Goal: Communication & Community: Answer question/provide support

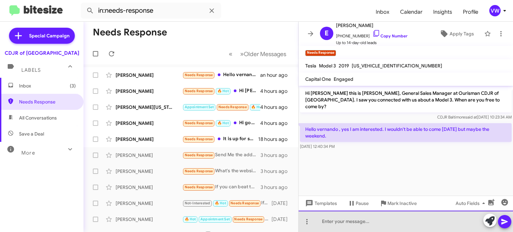
drag, startPoint x: 347, startPoint y: 222, endPoint x: 352, endPoint y: 225, distance: 5.8
click at [346, 221] on div at bounding box center [406, 221] width 214 height 21
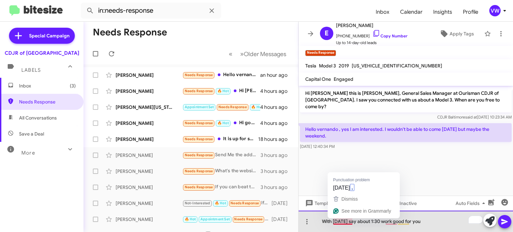
click at [334, 220] on div "With [DATE] say about 1:30 work good for you" at bounding box center [406, 221] width 214 height 21
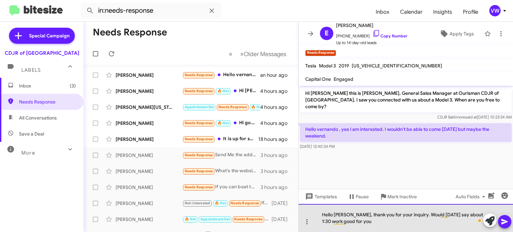
drag, startPoint x: 363, startPoint y: 221, endPoint x: 370, endPoint y: 223, distance: 7.1
click at [368, 223] on div "Hello [PERSON_NAME], thank you for your inquiry. Would [DATE] say about 1:30 wo…" at bounding box center [406, 218] width 214 height 28
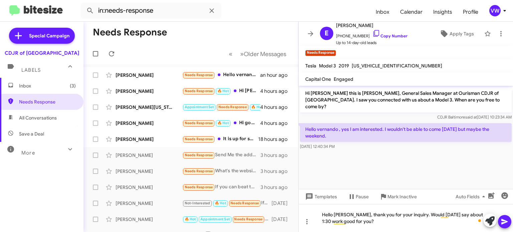
click at [501, 222] on icon at bounding box center [505, 222] width 8 height 8
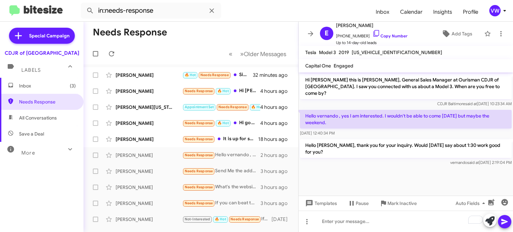
click at [203, 53] on mat-toolbar-row "« Previous » Next Older Messages" at bounding box center [191, 53] width 215 height 21
click at [202, 75] on span "Needs Response" at bounding box center [214, 75] width 28 height 4
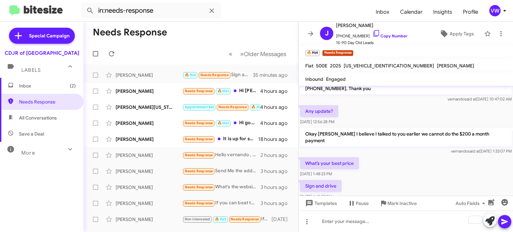
scroll to position [185, 0]
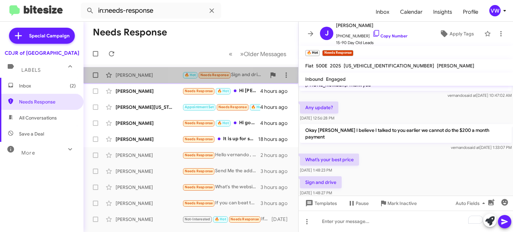
click at [204, 76] on span "Needs Response" at bounding box center [214, 75] width 28 height 4
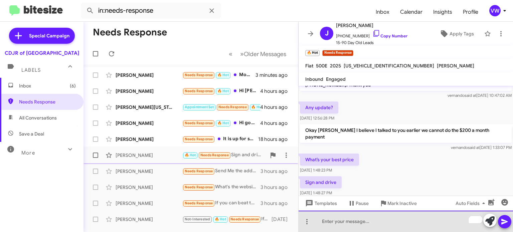
click at [370, 224] on div "To enrich screen reader interactions, please activate Accessibility in Grammarl…" at bounding box center [406, 221] width 214 height 21
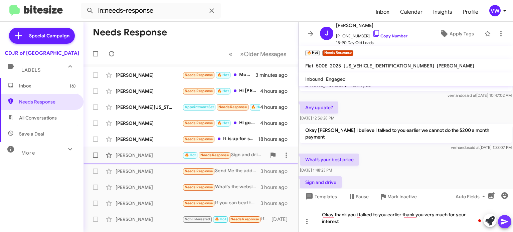
click at [501, 225] on icon at bounding box center [505, 222] width 8 height 8
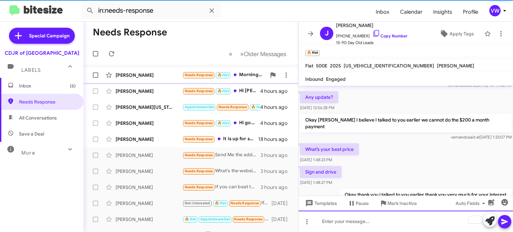
scroll to position [216, 0]
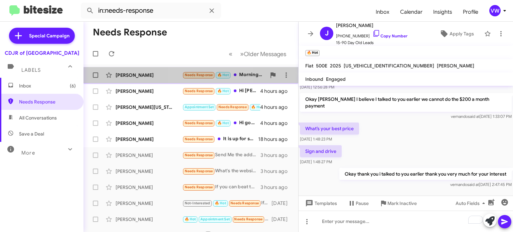
click at [200, 76] on span "Needs Response" at bounding box center [199, 75] width 28 height 4
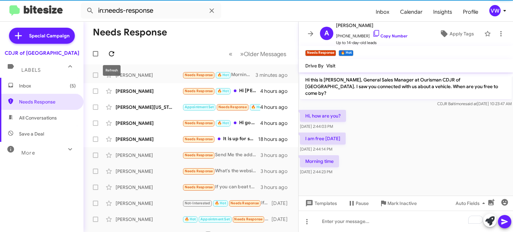
click at [113, 53] on icon at bounding box center [112, 54] width 8 height 8
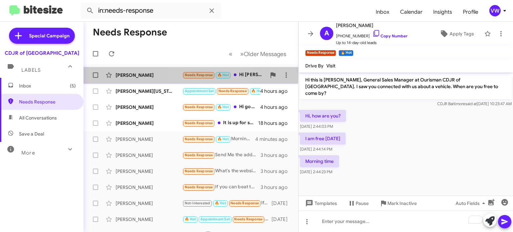
click at [206, 75] on span "Needs Response" at bounding box center [199, 75] width 28 height 4
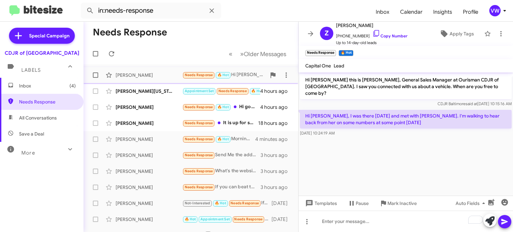
click at [198, 78] on span "Needs Response 🔥 Hot" at bounding box center [206, 75] width 49 height 8
click at [201, 76] on span "Needs Response" at bounding box center [199, 75] width 28 height 4
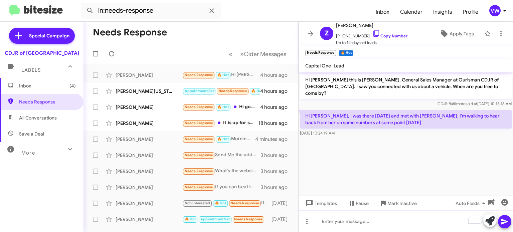
click at [375, 221] on div "To enrich screen reader interactions, please activate Accessibility in Grammarl…" at bounding box center [406, 221] width 214 height 21
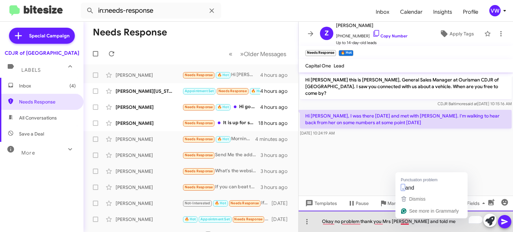
click at [398, 221] on div "Okay no problem thank you Mrs [PERSON_NAME] and told me" at bounding box center [406, 221] width 214 height 21
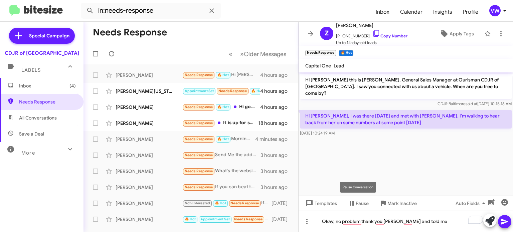
click at [353, 191] on div "Pause Conversation" at bounding box center [358, 187] width 36 height 11
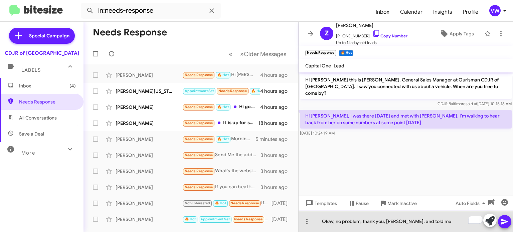
click at [416, 220] on div "Okay, no problem, thank you, [PERSON_NAME], and told me" at bounding box center [406, 221] width 214 height 21
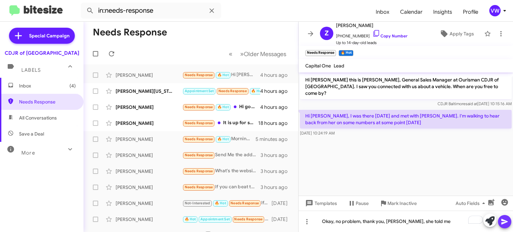
click at [507, 221] on icon at bounding box center [505, 222] width 8 height 8
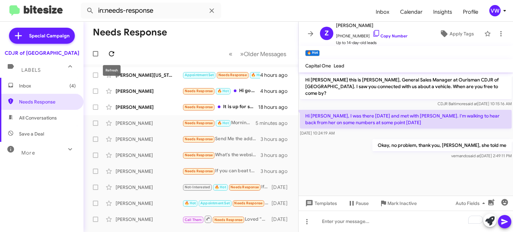
click at [109, 53] on icon at bounding box center [111, 53] width 5 height 5
click at [240, 76] on span "Needs Response" at bounding box center [232, 75] width 28 height 4
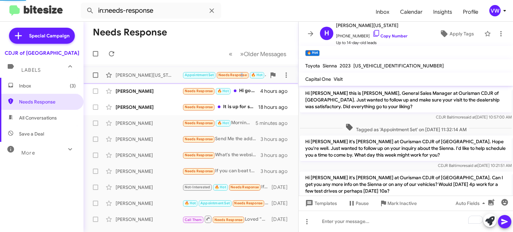
scroll to position [53, 0]
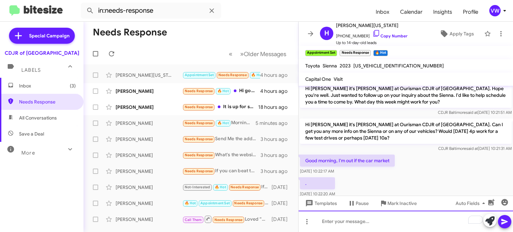
click at [360, 226] on div "To enrich screen reader interactions, please activate Accessibility in Grammarl…" at bounding box center [406, 221] width 214 height 21
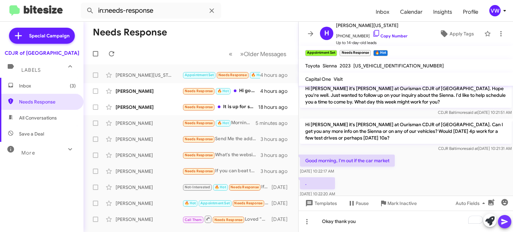
click at [504, 218] on span at bounding box center [505, 221] width 8 height 13
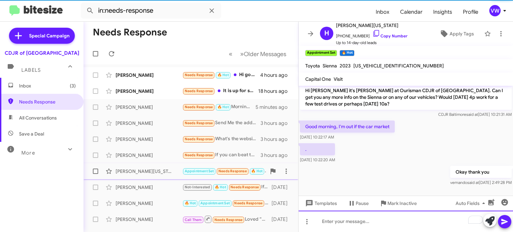
scroll to position [91, 0]
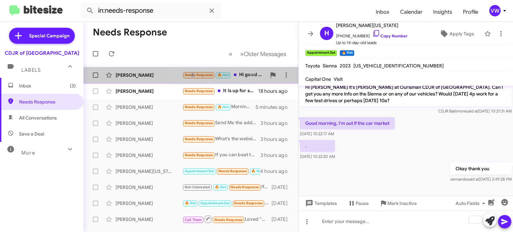
click at [189, 77] on span "Needs Response" at bounding box center [199, 75] width 28 height 4
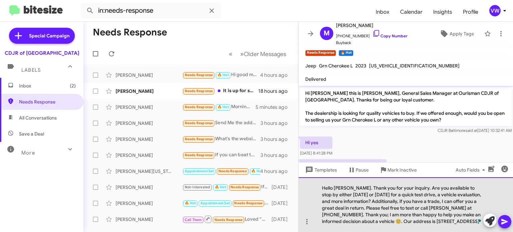
click at [351, 187] on div "Hello [PERSON_NAME]. Thank you for your inquiry. Are you available to stop by e…" at bounding box center [406, 204] width 214 height 55
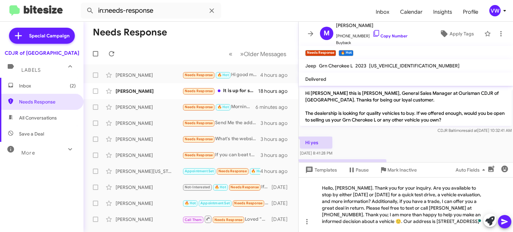
click at [508, 220] on icon at bounding box center [505, 222] width 8 height 8
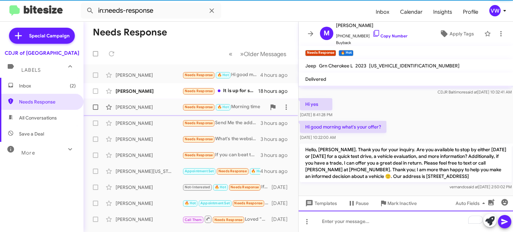
scroll to position [41, 0]
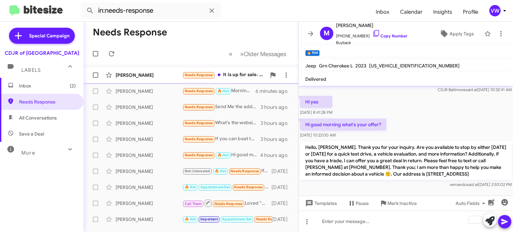
click at [204, 78] on span "Needs Response" at bounding box center [198, 75] width 33 height 8
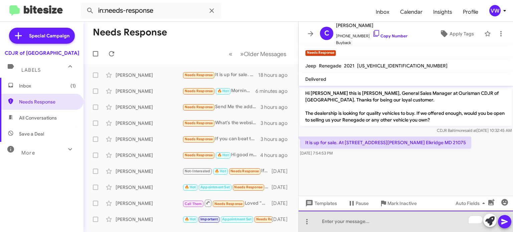
click at [338, 221] on div "To enrich screen reader interactions, please activate Accessibility in Grammarl…" at bounding box center [406, 221] width 214 height 21
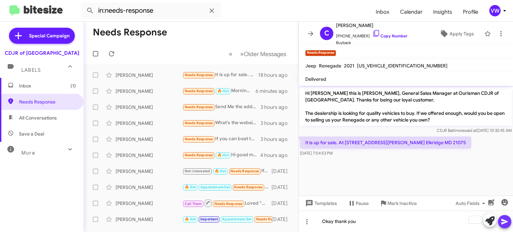
click at [500, 220] on button at bounding box center [504, 221] width 13 height 13
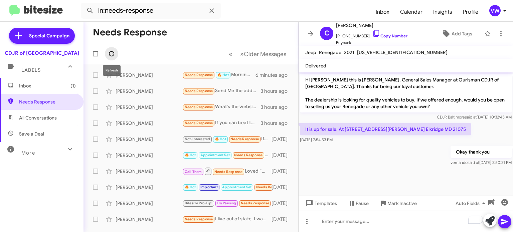
click at [110, 56] on icon at bounding box center [112, 54] width 8 height 8
click at [201, 76] on span "Needs Response" at bounding box center [199, 75] width 28 height 4
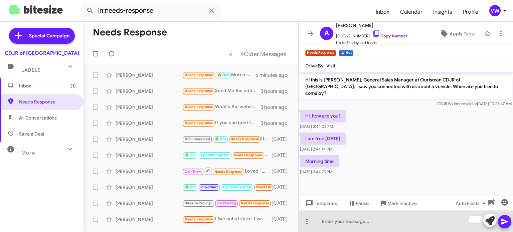
click at [356, 224] on div "To enrich screen reader interactions, please activate Accessibility in Grammarl…" at bounding box center [406, 221] width 214 height 21
drag, startPoint x: 322, startPoint y: 224, endPoint x: 374, endPoint y: 227, distance: 52.2
click at [328, 226] on div "No problem come on in we opened at 9:00 a.m. I will be here on a vehicle" at bounding box center [406, 221] width 214 height 21
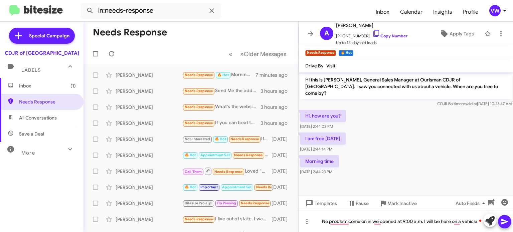
click at [479, 218] on span at bounding box center [480, 220] width 5 height 6
click at [479, 219] on div "3" at bounding box center [479, 220] width 6 height 6
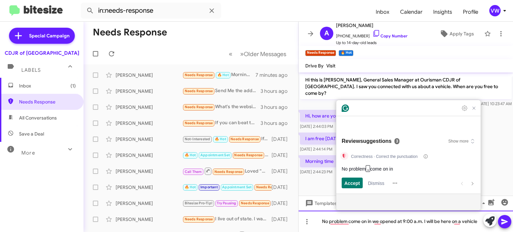
click at [475, 221] on div "No problem come on in we opened at 9:00 a.m. I will be here on a vehicle" at bounding box center [406, 221] width 214 height 21
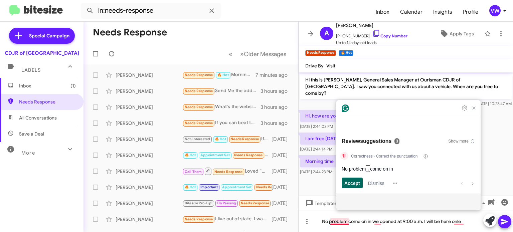
click at [353, 183] on span "Accept" at bounding box center [352, 183] width 16 height 7
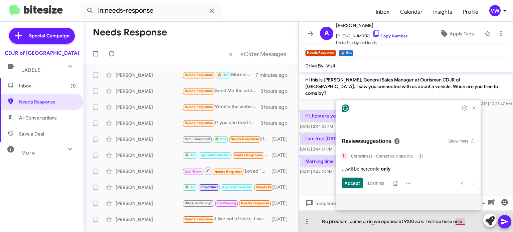
click at [466, 220] on div "No problem, come on in we opened at 9:00 a.m. I will be here onle" at bounding box center [406, 221] width 214 height 21
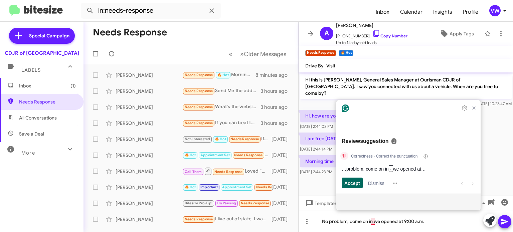
click at [350, 182] on span "Accept" at bounding box center [352, 183] width 16 height 7
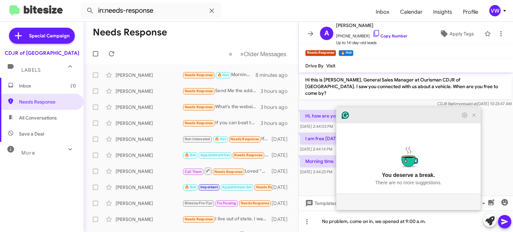
click at [473, 118] on icon "Close Grammarly Assistant" at bounding box center [473, 115] width 5 height 5
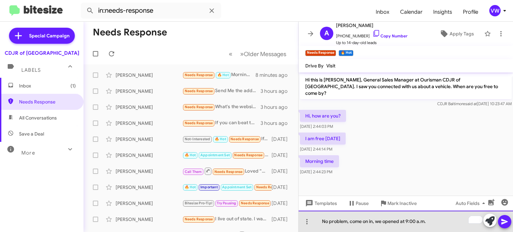
click at [447, 220] on div "No problem, come on in, we opened at 9:00 a.m." at bounding box center [406, 221] width 214 height 21
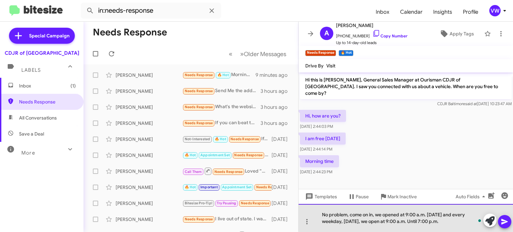
click at [428, 215] on div "No problem, come on in, we opened at 9:00 a.m. [DATE] and every weekday, [DATE]…" at bounding box center [406, 218] width 214 height 28
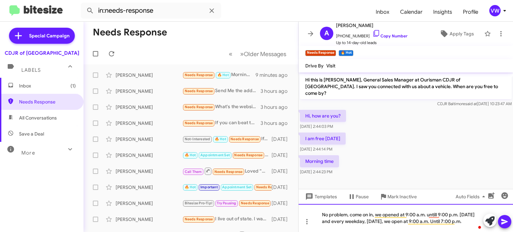
click at [370, 226] on div "No problem, come on in, we opened at 9:00 a.m. untill 9:00 p.m. [DATE] and ever…" at bounding box center [406, 218] width 214 height 28
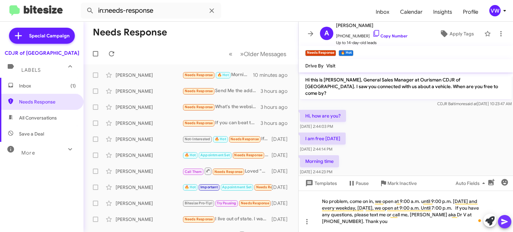
click at [508, 224] on icon at bounding box center [505, 222] width 8 height 8
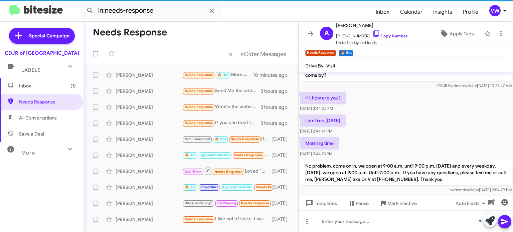
scroll to position [18, 0]
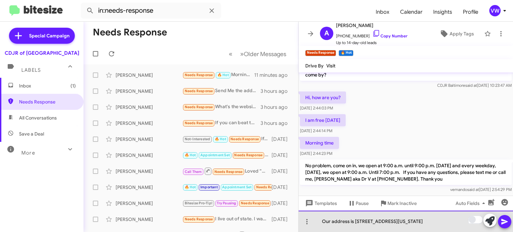
drag, startPoint x: 467, startPoint y: 219, endPoint x: 470, endPoint y: 217, distance: 3.6
click at [467, 218] on div "Our address is [STREET_ADDRESS][US_STATE]" at bounding box center [406, 221] width 214 height 21
click at [387, 221] on div "Our address is [STREET_ADDRESS][US_STATE]" at bounding box center [406, 221] width 214 height 21
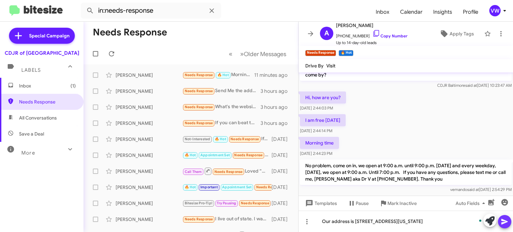
click at [503, 222] on icon at bounding box center [505, 222] width 8 height 8
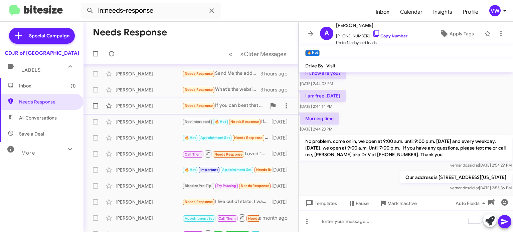
scroll to position [0, 0]
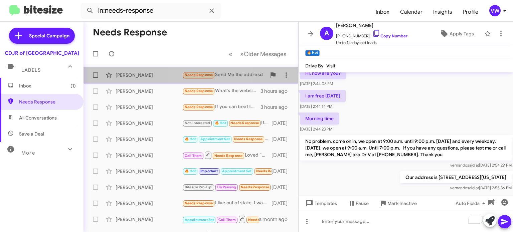
click at [212, 74] on span "Needs Response" at bounding box center [199, 75] width 28 height 4
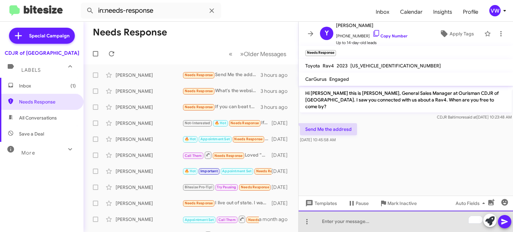
click at [326, 220] on div "To enrich screen reader interactions, please activate Accessibility in Grammarl…" at bounding box center [406, 221] width 214 height 21
click at [472, 220] on div "Our address is [STREET_ADDRESS][US_STATE]" at bounding box center [406, 221] width 214 height 21
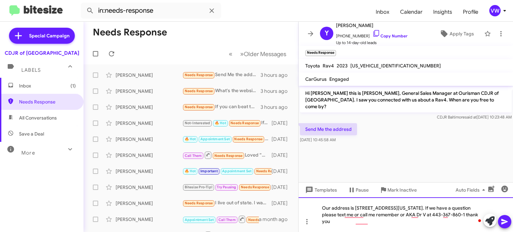
click at [470, 214] on div "Our address is [STREET_ADDRESS][US_STATE]. If we have a question please text me…" at bounding box center [406, 214] width 214 height 35
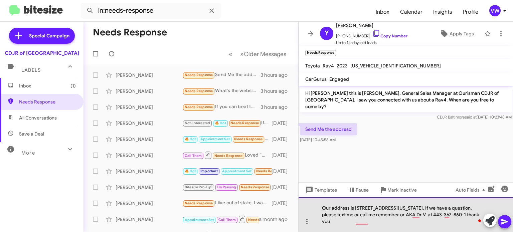
click at [442, 214] on div "Our address is 124 North Point Boulevard, Baltimore, Maryland 21224. If we have…" at bounding box center [406, 214] width 214 height 35
click at [451, 214] on div "Our address is 124 North Point Boulevard, Baltimore, Maryland 21224. If we have…" at bounding box center [406, 214] width 214 height 35
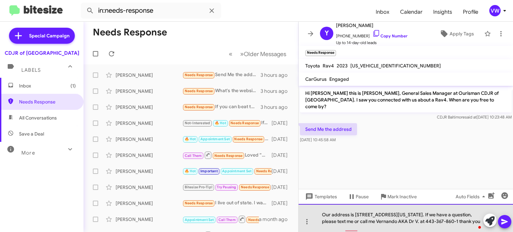
click at [342, 220] on div "Our address is 124 North Point Boulevard, Baltimore, Maryland 21224. If we have…" at bounding box center [406, 218] width 214 height 28
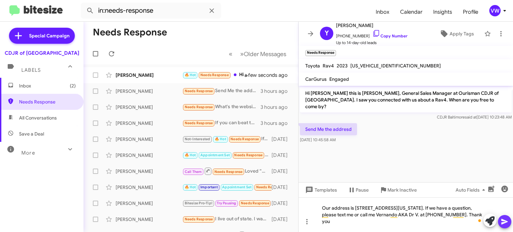
click at [508, 218] on icon at bounding box center [505, 222] width 8 height 8
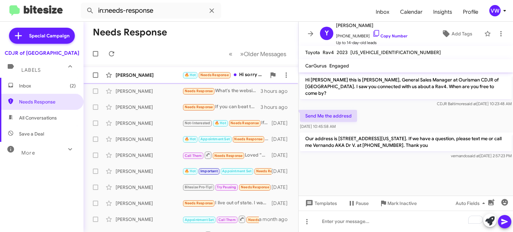
click at [208, 74] on span "Needs Response" at bounding box center [214, 75] width 28 height 4
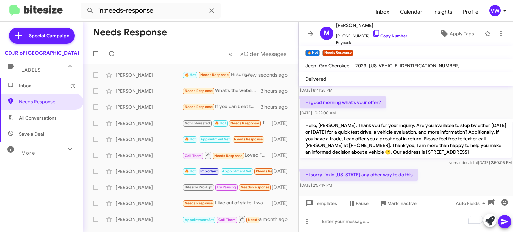
scroll to position [65, 0]
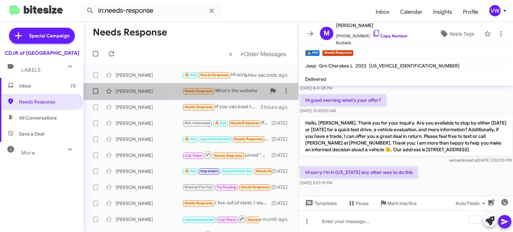
click at [203, 94] on span "Needs Response" at bounding box center [198, 91] width 33 height 8
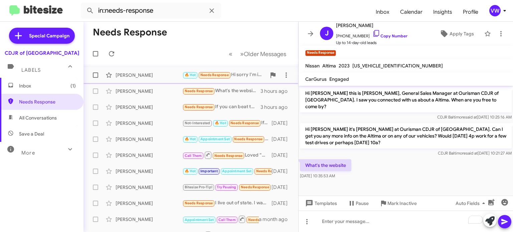
click at [211, 77] on span "Needs Response" at bounding box center [214, 75] width 28 height 4
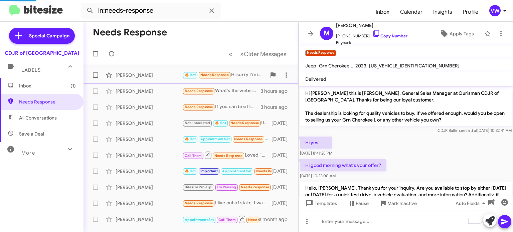
scroll to position [65, 0]
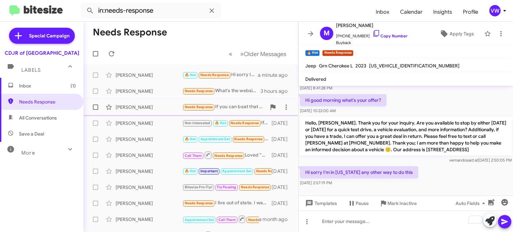
click at [196, 105] on span "Needs Response" at bounding box center [199, 107] width 28 height 4
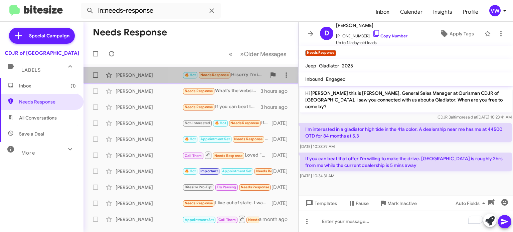
click at [220, 75] on span "Needs Response" at bounding box center [214, 75] width 28 height 4
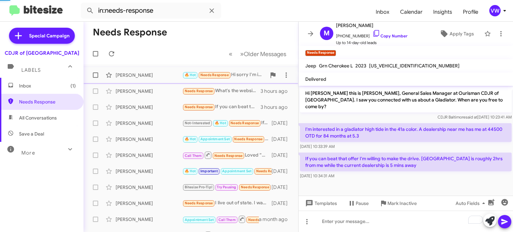
scroll to position [65, 0]
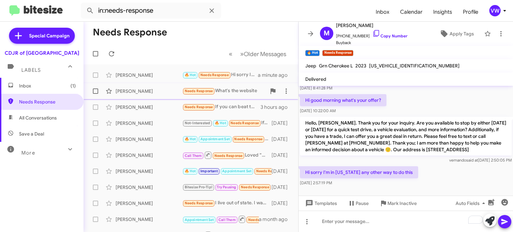
click at [205, 90] on small "Needs Response" at bounding box center [198, 91] width 31 height 6
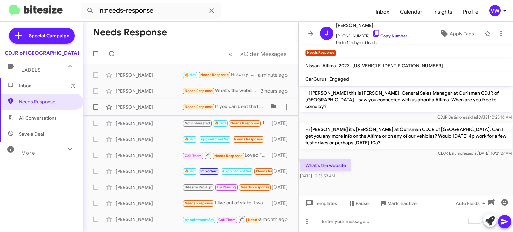
click at [205, 109] on span "Needs Response" at bounding box center [199, 107] width 28 height 4
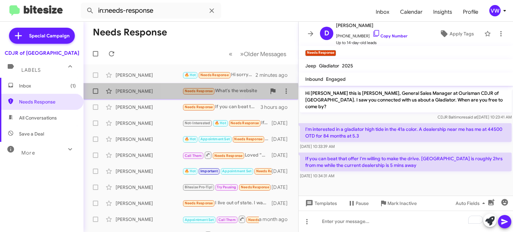
click at [187, 94] on small "Needs Response" at bounding box center [198, 91] width 31 height 6
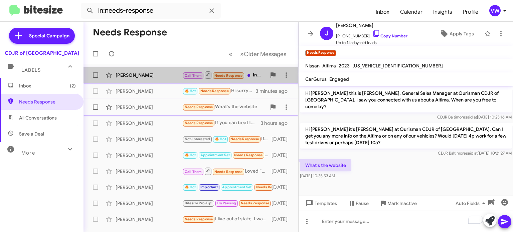
click at [126, 73] on div "Eric Obrien Call Them Needs Response Inbound Call a minute ago" at bounding box center [191, 74] width 204 height 13
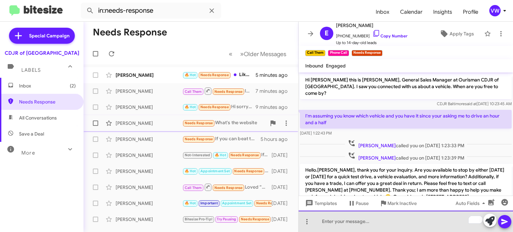
click at [372, 226] on div "To enrich screen reader interactions, please activate Accessibility in Grammarl…" at bounding box center [406, 221] width 214 height 21
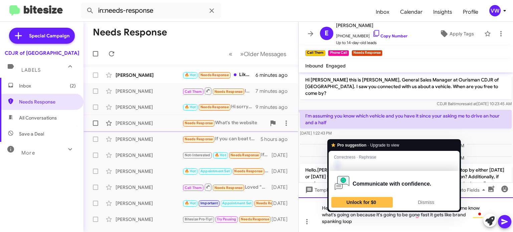
click at [335, 214] on div "Hey is Marcus is sending you the pictures over now let me know what's going on …" at bounding box center [406, 214] width 214 height 35
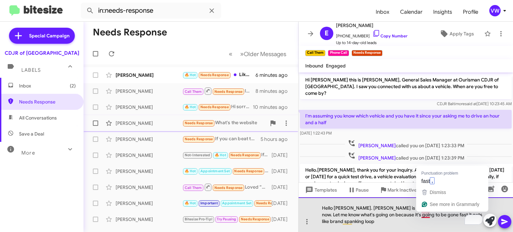
click at [424, 216] on div "Hello Eric. Marcus is sending you the pictures over now. Let me know what's goi…" at bounding box center [406, 214] width 214 height 35
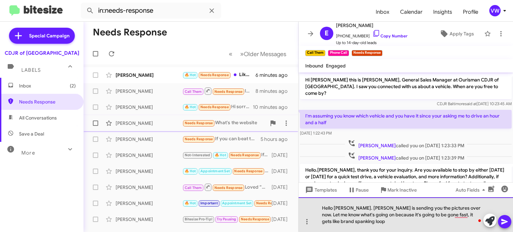
click at [437, 214] on div "Hello Eric. Marcus is sending you the pictures over now. Let me know what's goi…" at bounding box center [406, 214] width 214 height 35
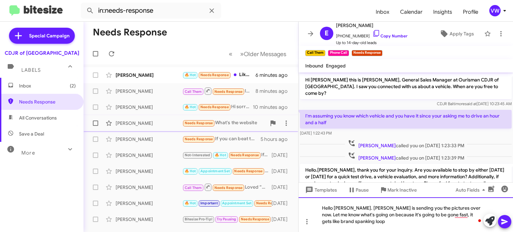
click at [447, 214] on div "Hello Eric. Marcus is sending you the pictures over now. Let me know what's goi…" at bounding box center [406, 214] width 214 height 35
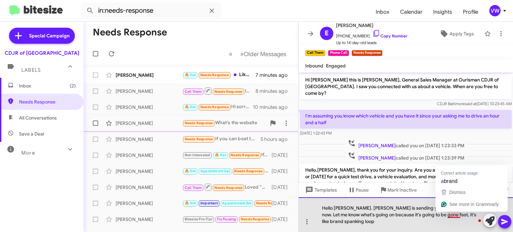
click at [457, 216] on div "Hello Eric. Marcus is sending you the pictures over now. Let me know what's goi…" at bounding box center [406, 214] width 214 height 35
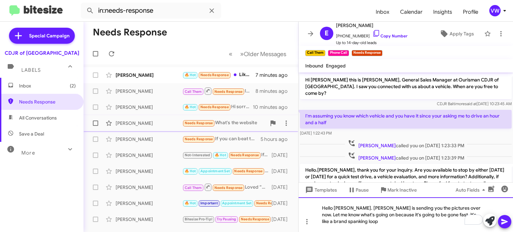
click at [360, 221] on div "Hello Eric. Marcus is sending you the pictures over now. Let me know what's goi…" at bounding box center [406, 214] width 214 height 35
click at [474, 223] on div "Hello Eric. Marcus is sending you the pictures over now. Let me know what's goi…" at bounding box center [406, 214] width 214 height 35
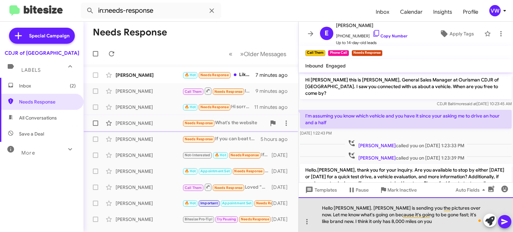
click at [404, 223] on div "Hello Eric. Marcus is sending you the pictures over now. Let me know what's goi…" at bounding box center [406, 214] width 214 height 35
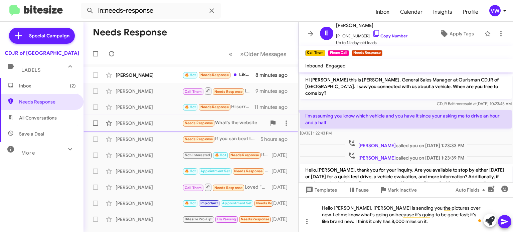
click at [503, 221] on icon at bounding box center [505, 222] width 8 height 8
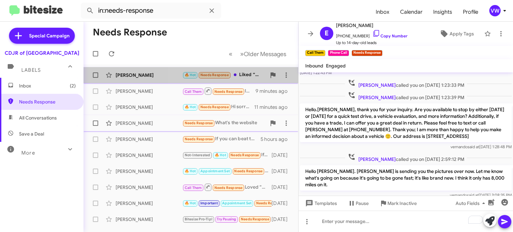
click at [221, 78] on small "Needs Response" at bounding box center [214, 75] width 31 height 6
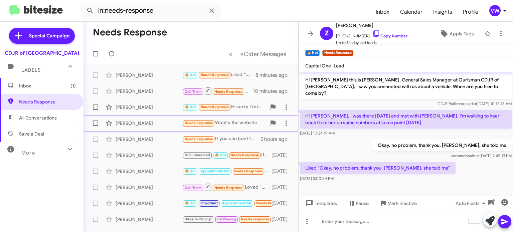
click at [214, 110] on small "Needs Response" at bounding box center [214, 107] width 31 height 6
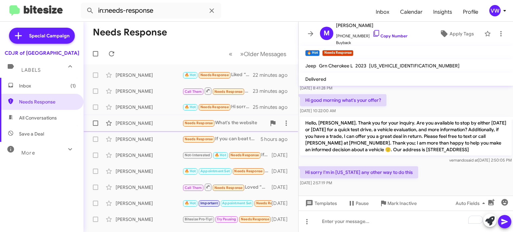
click at [206, 126] on small "Needs Response" at bounding box center [198, 123] width 31 height 6
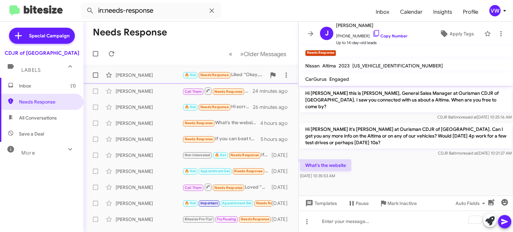
click at [216, 78] on small "Needs Response" at bounding box center [214, 75] width 31 height 6
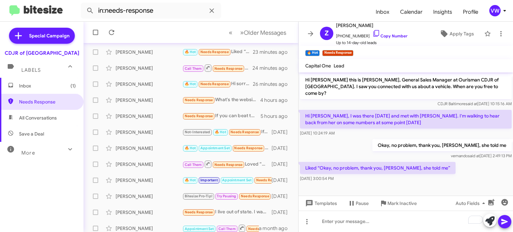
scroll to position [25, 0]
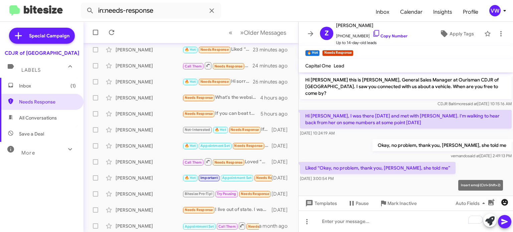
click at [504, 202] on icon "button" at bounding box center [504, 202] width 7 height 7
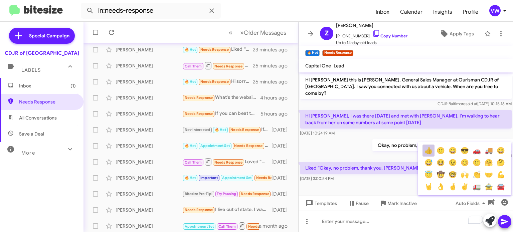
click at [428, 152] on button "👍" at bounding box center [429, 151] width 12 height 12
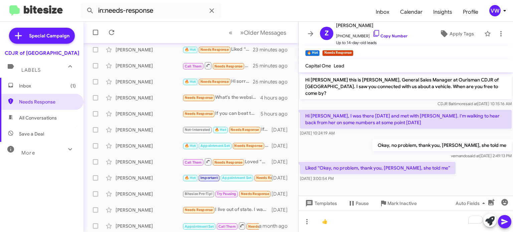
click at [509, 215] on div at bounding box center [497, 221] width 28 height 15
click at [504, 218] on icon at bounding box center [505, 222] width 8 height 8
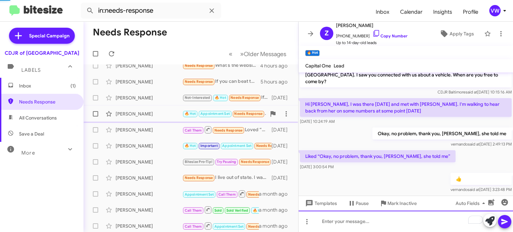
scroll to position [0, 0]
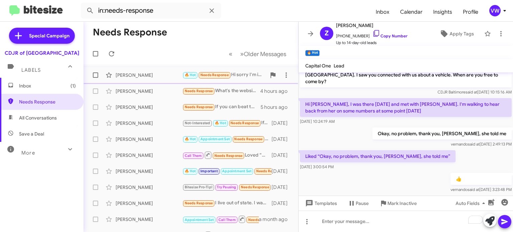
click at [210, 78] on small "Needs Response" at bounding box center [214, 75] width 31 height 6
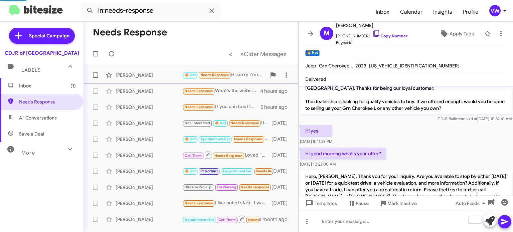
scroll to position [65, 0]
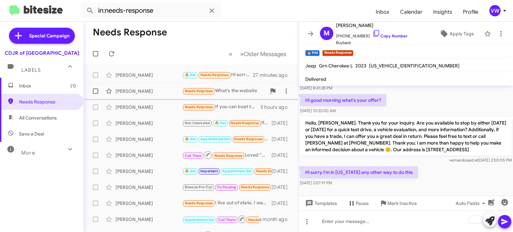
click at [210, 94] on span "Needs Response" at bounding box center [198, 91] width 33 height 8
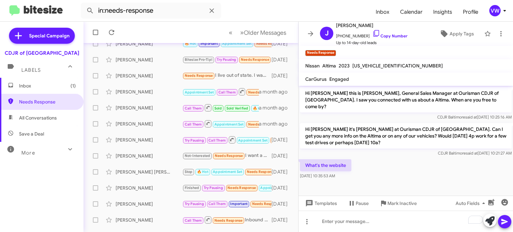
scroll to position [155, 0]
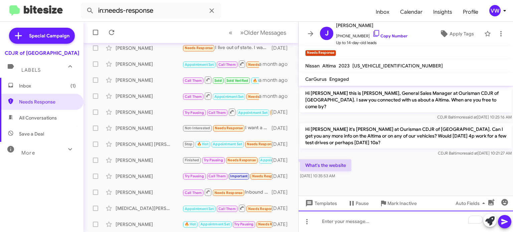
click at [396, 224] on div "To enrich screen reader interactions, please activate Accessibility in Grammarl…" at bounding box center [406, 221] width 214 height 21
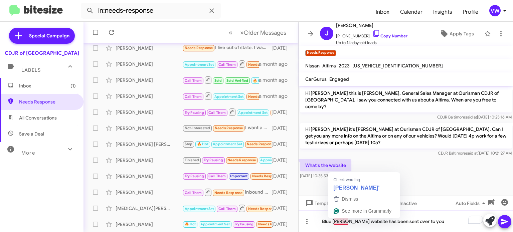
click at [348, 221] on div "Blue James website has been sent over to you" at bounding box center [406, 221] width 214 height 21
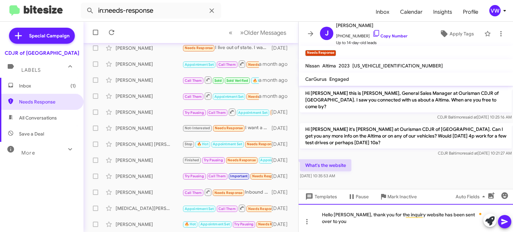
click at [405, 221] on div "Hello James, thank you for the inquiry website has been sent over to you" at bounding box center [406, 218] width 214 height 28
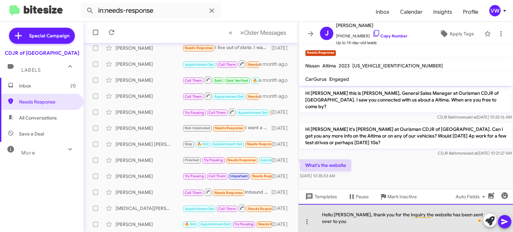
click at [355, 222] on div "Hello James, thank you for the inquiry the website has been sent over to you" at bounding box center [406, 218] width 214 height 28
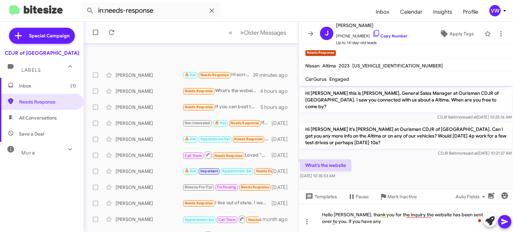
scroll to position [155, 0]
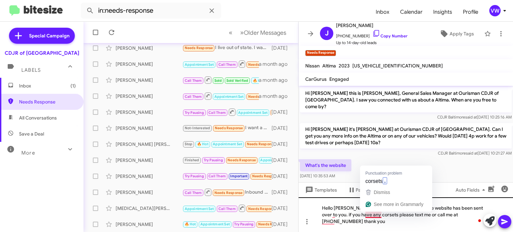
click at [381, 214] on div "Hello James, thank you for the inquiry the website has been sent over to you. i…" at bounding box center [406, 214] width 214 height 35
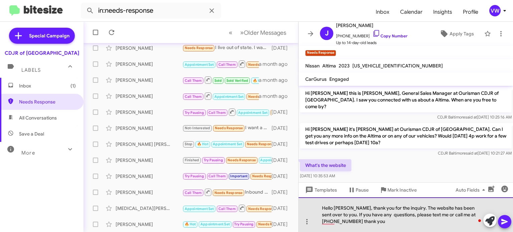
click at [367, 215] on div "Hello James, thank you for the inquiry. The website has been sent over to you. …" at bounding box center [406, 214] width 214 height 35
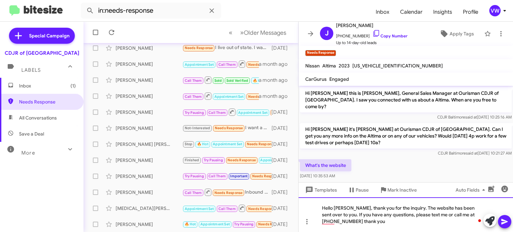
click at [479, 214] on div "Hello James, thank you for the inquiry. The website has been sent over to you. …" at bounding box center [406, 214] width 214 height 35
click at [382, 225] on div "Hello James, thank you for the inquiry. The website has been sent over to you. …" at bounding box center [406, 214] width 214 height 35
click at [507, 220] on icon at bounding box center [505, 222] width 8 height 8
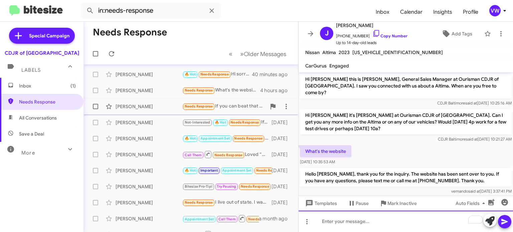
scroll to position [0, 0]
